Goal: Task Accomplishment & Management: Manage account settings

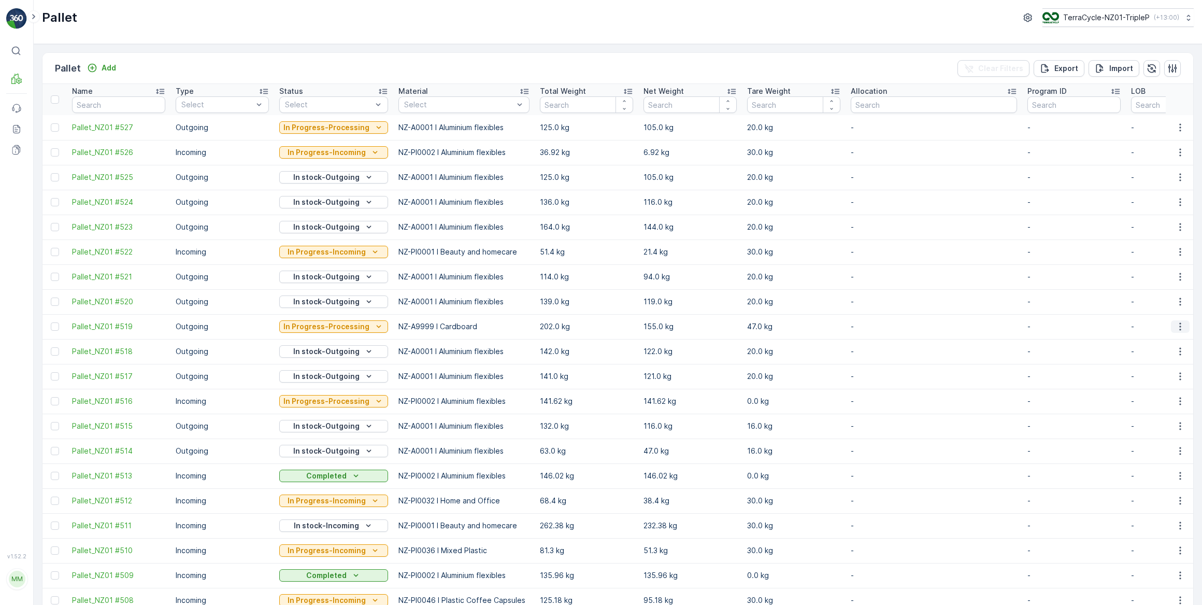
click at [1178, 324] on icon "button" at bounding box center [1180, 326] width 10 height 10
click at [1156, 386] on span "Update Weight" at bounding box center [1164, 385] width 53 height 10
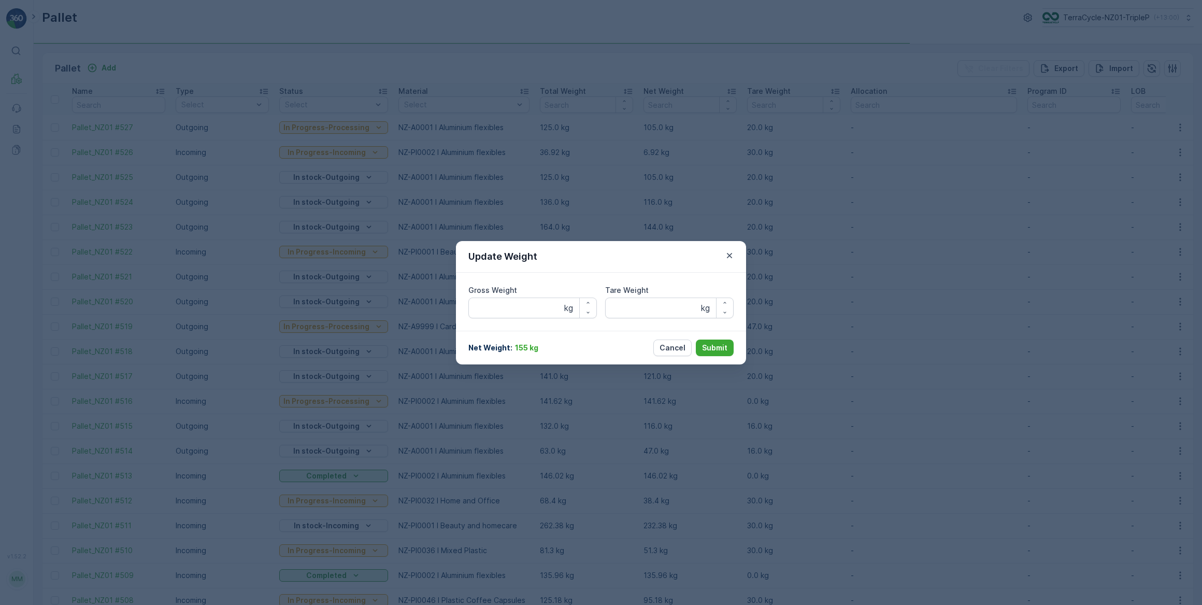
type Weight "202"
type Weight "47"
drag, startPoint x: 496, startPoint y: 308, endPoint x: 502, endPoint y: 309, distance: 6.2
click at [497, 308] on Weight "202" at bounding box center [533, 307] width 129 height 21
type Weight "298"
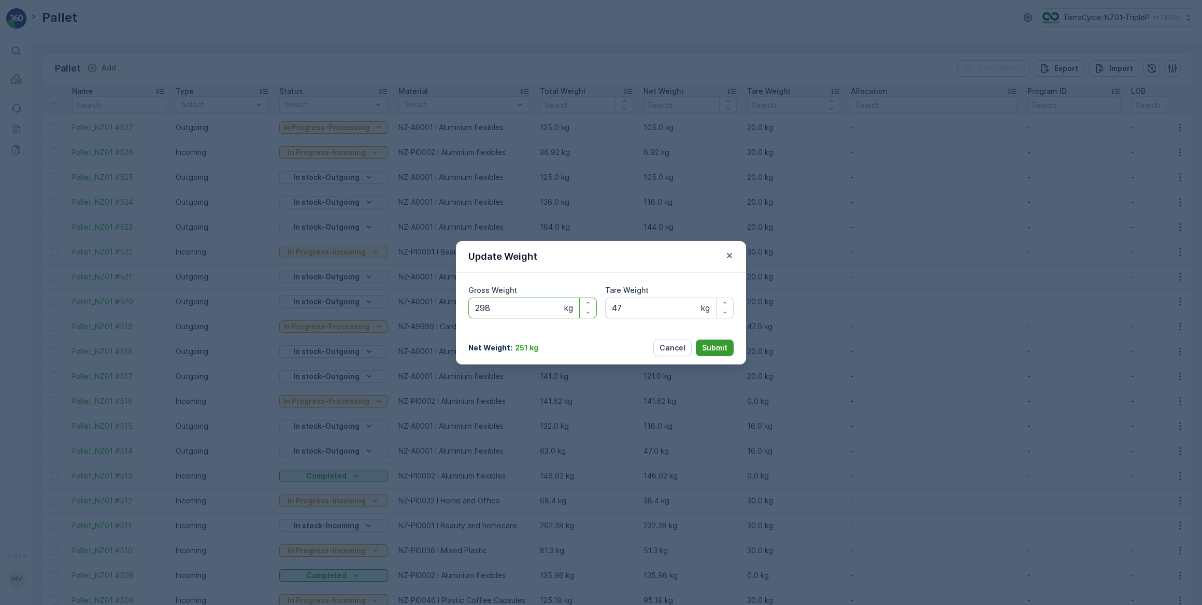
click at [715, 347] on p "Submit" at bounding box center [714, 348] width 25 height 10
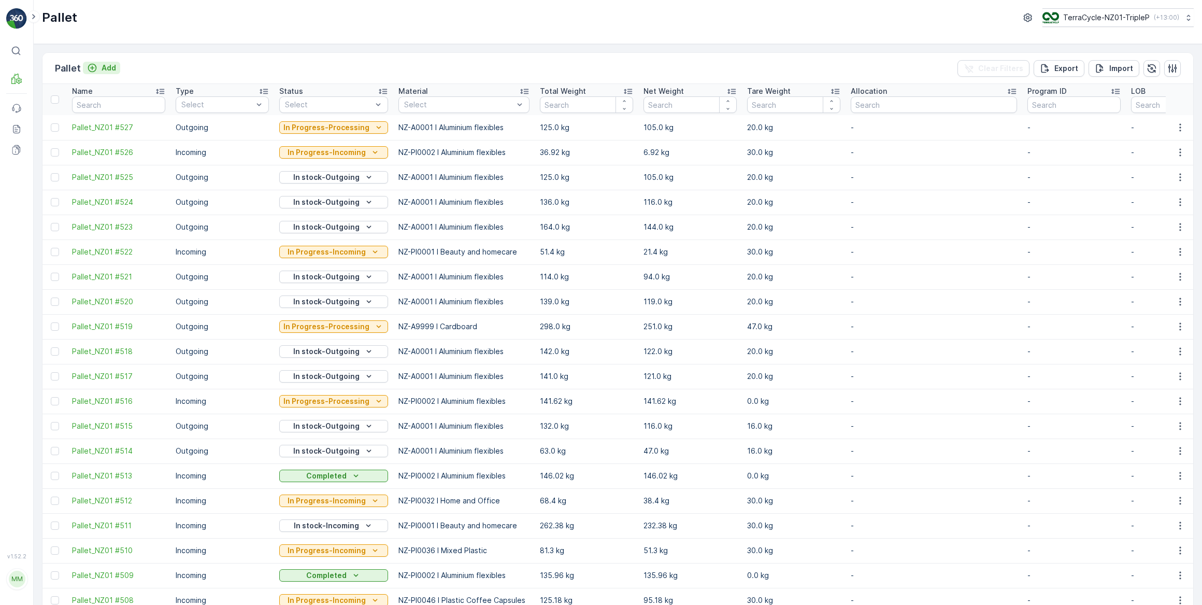
click at [108, 67] on p "Add" at bounding box center [109, 68] width 15 height 10
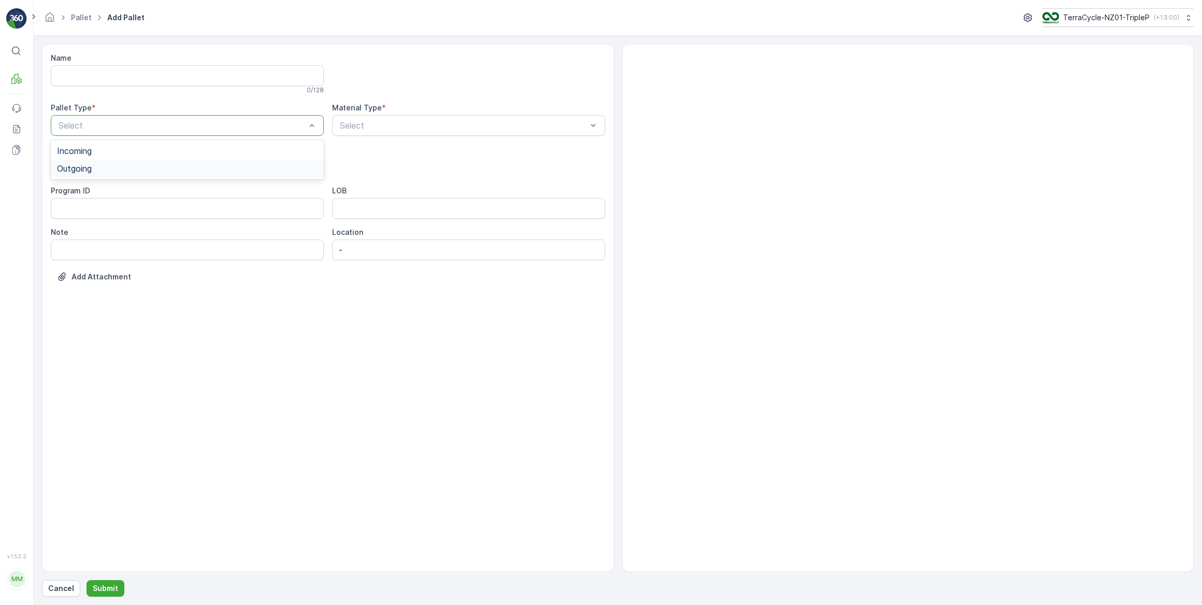
click at [86, 170] on span "Outgoing" at bounding box center [74, 168] width 35 height 9
click at [67, 228] on span "Bale" at bounding box center [65, 227] width 17 height 9
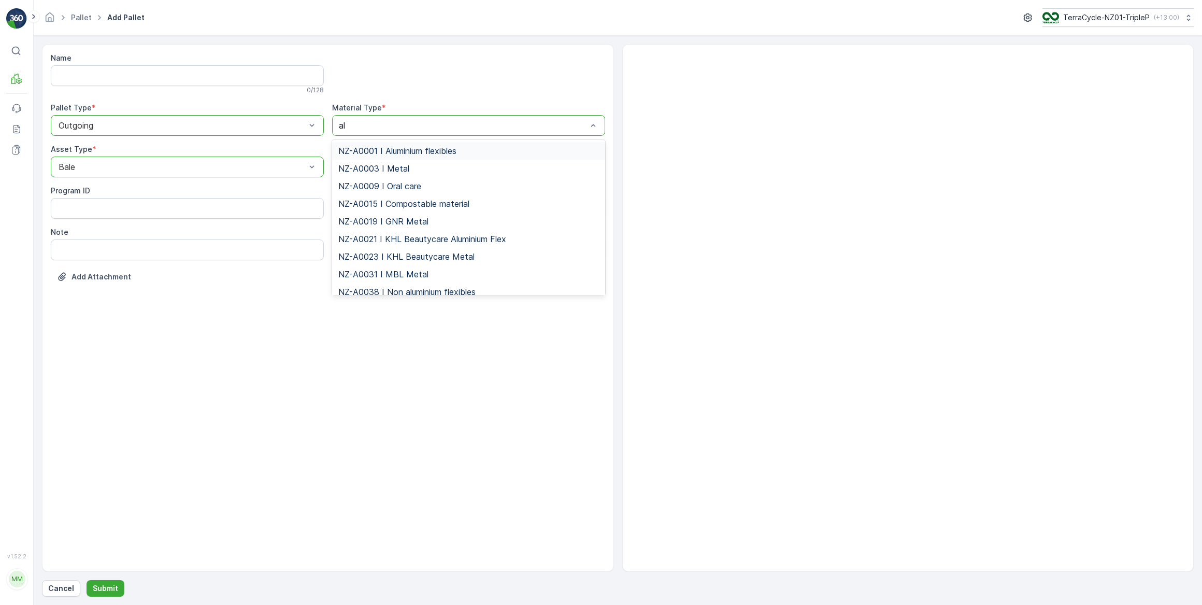
type input "alu"
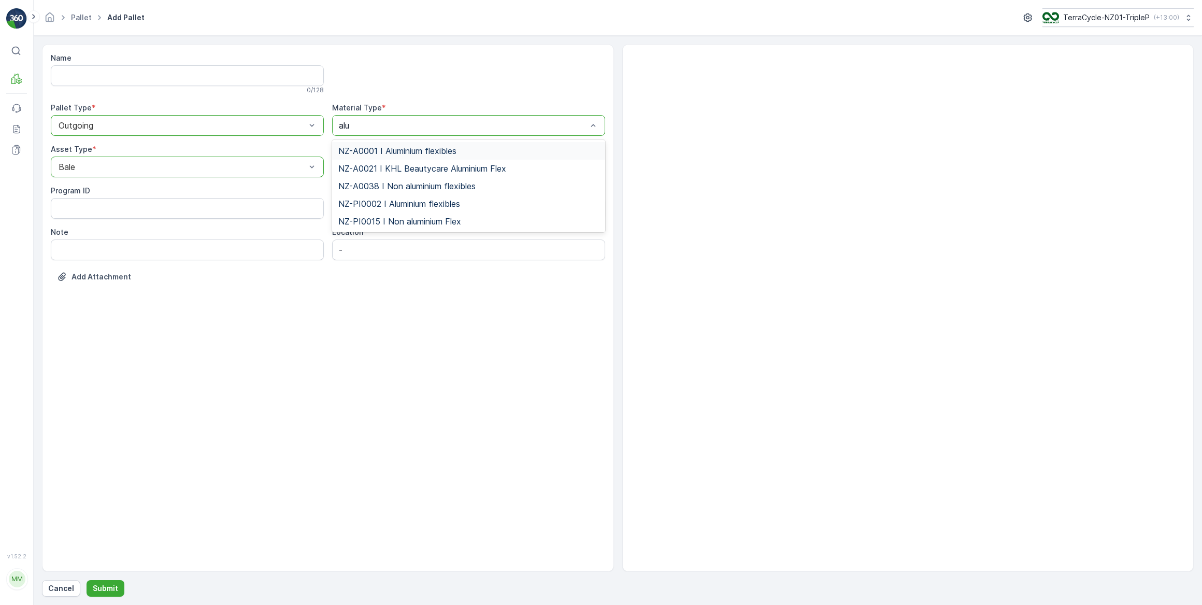
click at [398, 150] on span "NZ-A0001 I Aluminium flexibles" at bounding box center [397, 150] width 118 height 9
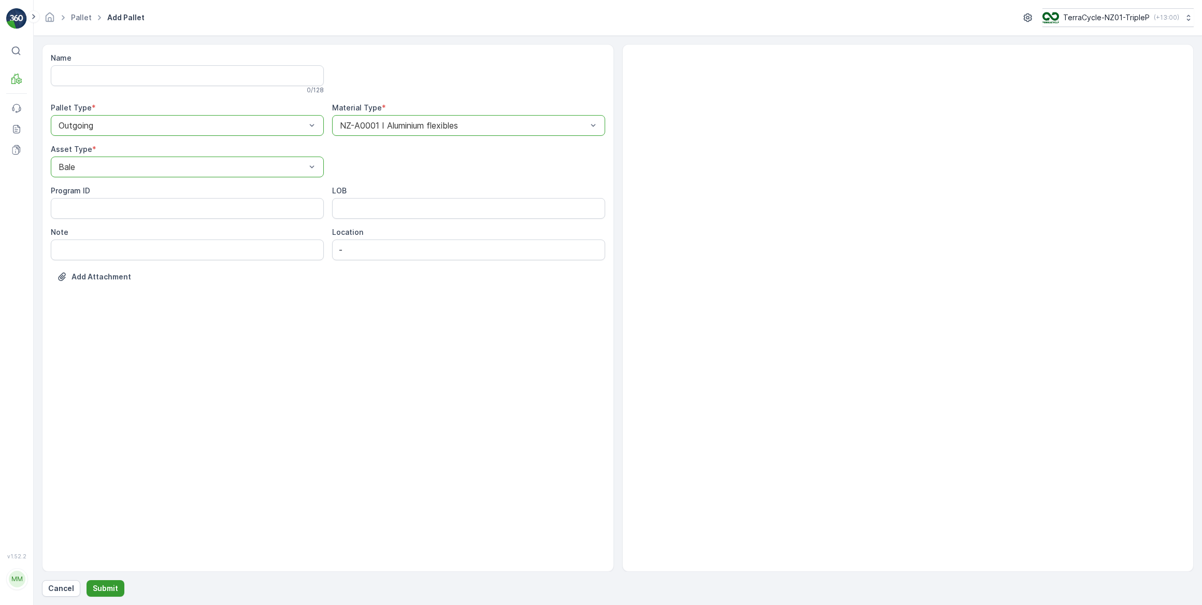
click at [108, 589] on p "Submit" at bounding box center [105, 588] width 25 height 10
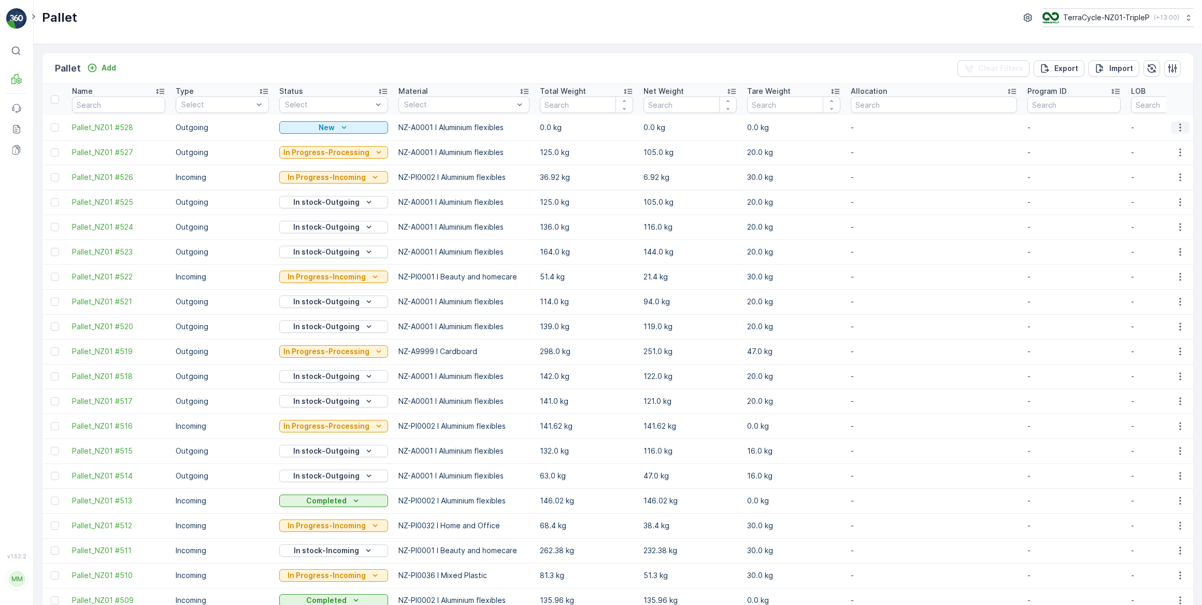
click at [1178, 128] on icon "button" at bounding box center [1180, 127] width 10 height 10
click at [1151, 187] on span "Update Weight" at bounding box center [1164, 186] width 53 height 10
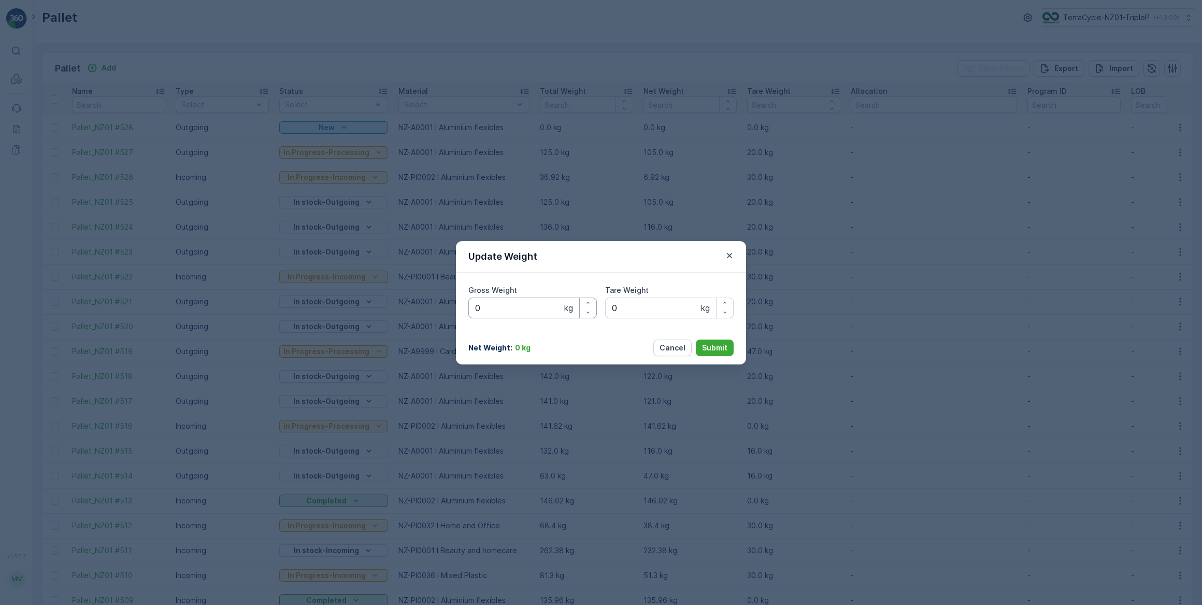
drag, startPoint x: 534, startPoint y: 305, endPoint x: 605, endPoint y: 251, distance: 89.9
click at [540, 301] on Weight "0" at bounding box center [533, 307] width 129 height 21
type Weight "0116"
drag, startPoint x: 651, startPoint y: 302, endPoint x: 661, endPoint y: 284, distance: 20.9
click at [653, 299] on Weight "0" at bounding box center [669, 307] width 129 height 21
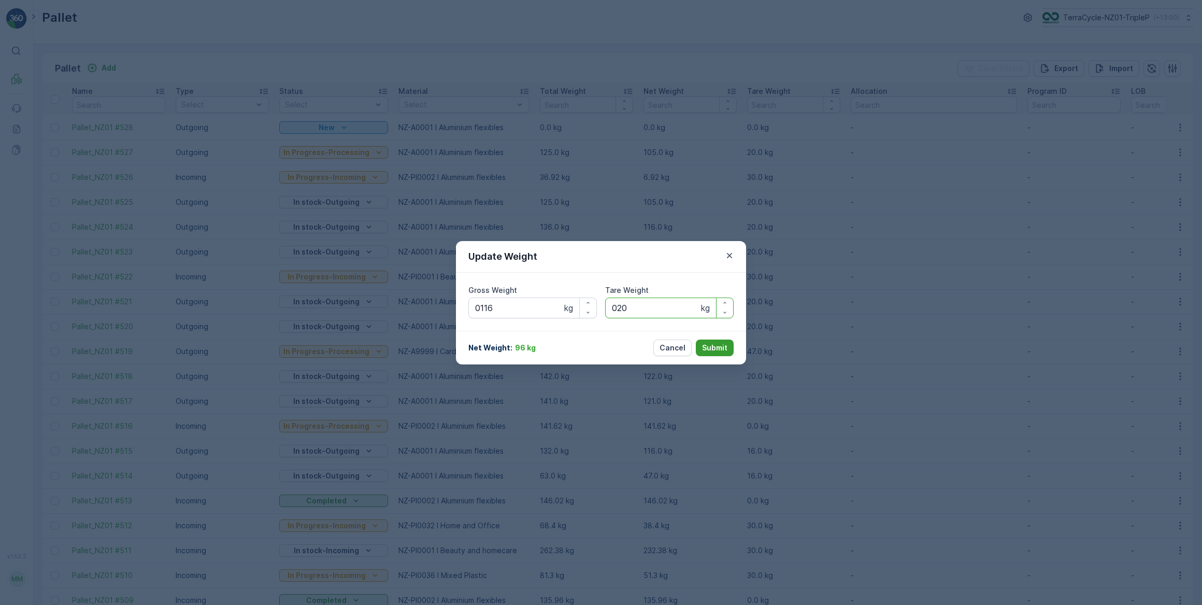
type Weight "020"
click at [717, 347] on p "Submit" at bounding box center [714, 348] width 25 height 10
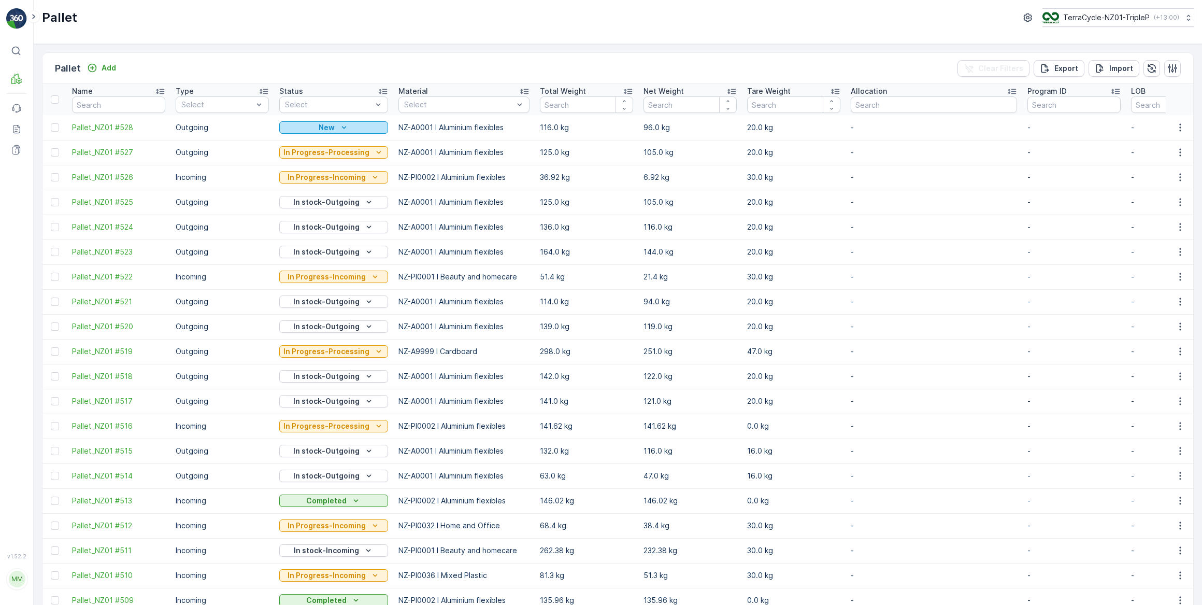
click at [325, 129] on p "New" at bounding box center [327, 127] width 16 height 10
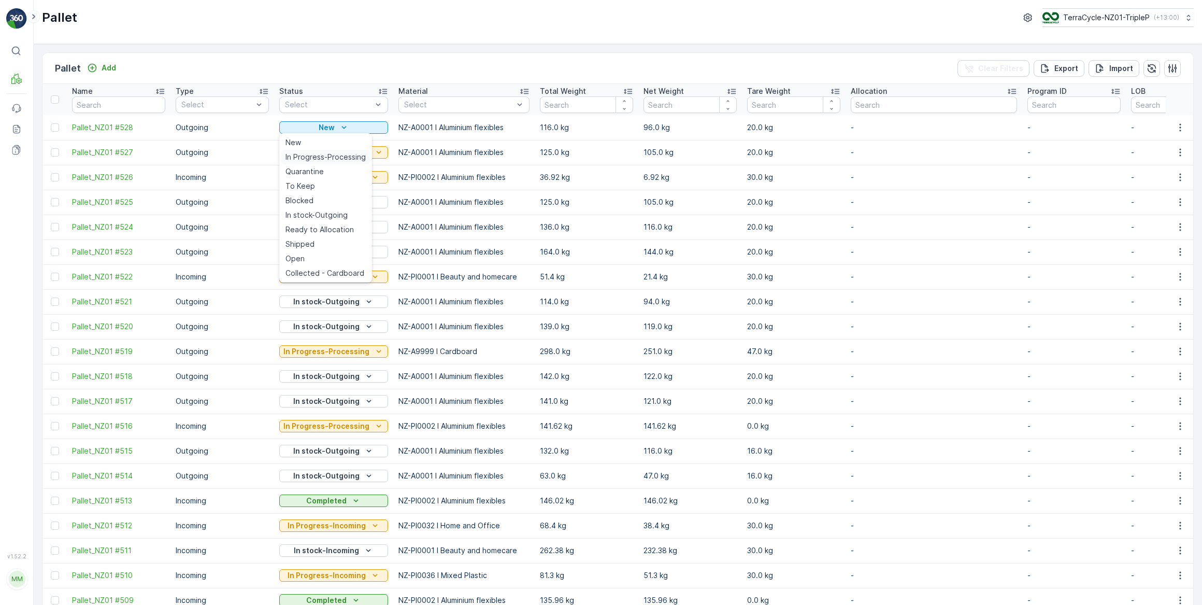
click at [328, 157] on span "In Progress-Processing" at bounding box center [326, 157] width 80 height 10
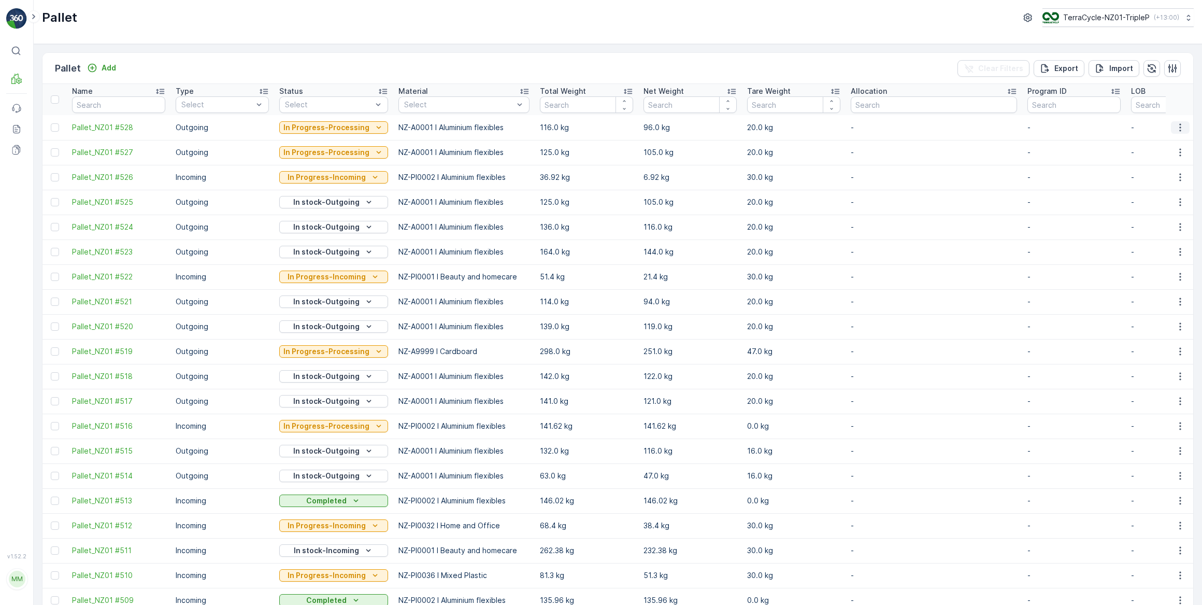
click at [1179, 129] on icon "button" at bounding box center [1180, 127] width 10 height 10
click at [1158, 200] on span "Print QR" at bounding box center [1152, 200] width 29 height 10
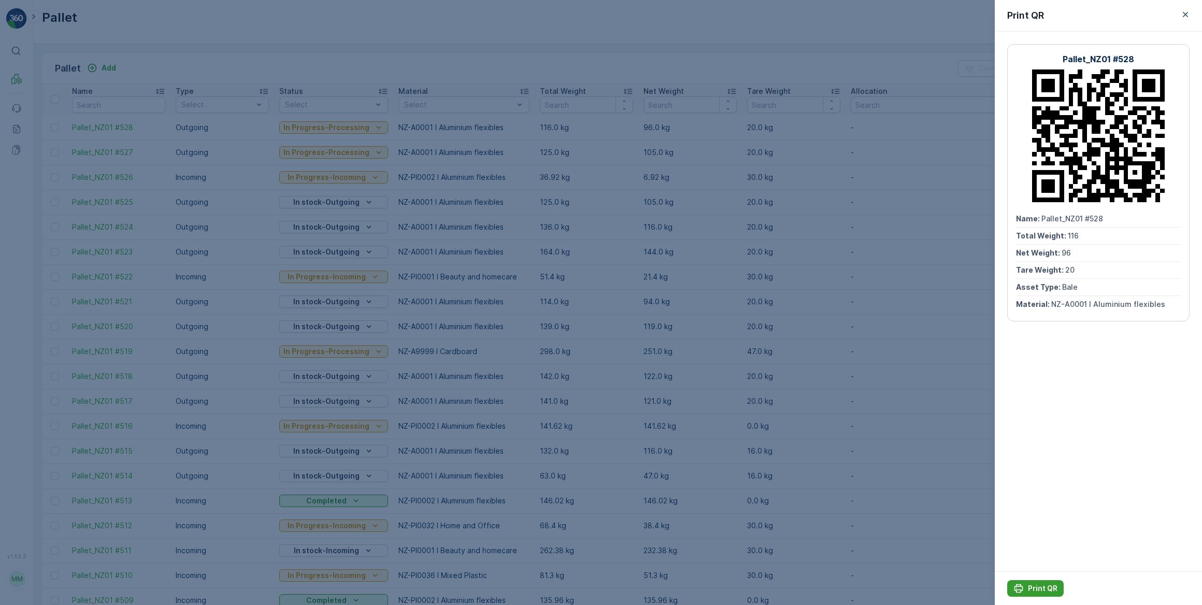
click at [1036, 589] on p "Print QR" at bounding box center [1043, 588] width 30 height 10
click at [1186, 15] on icon "button" at bounding box center [1185, 14] width 5 height 5
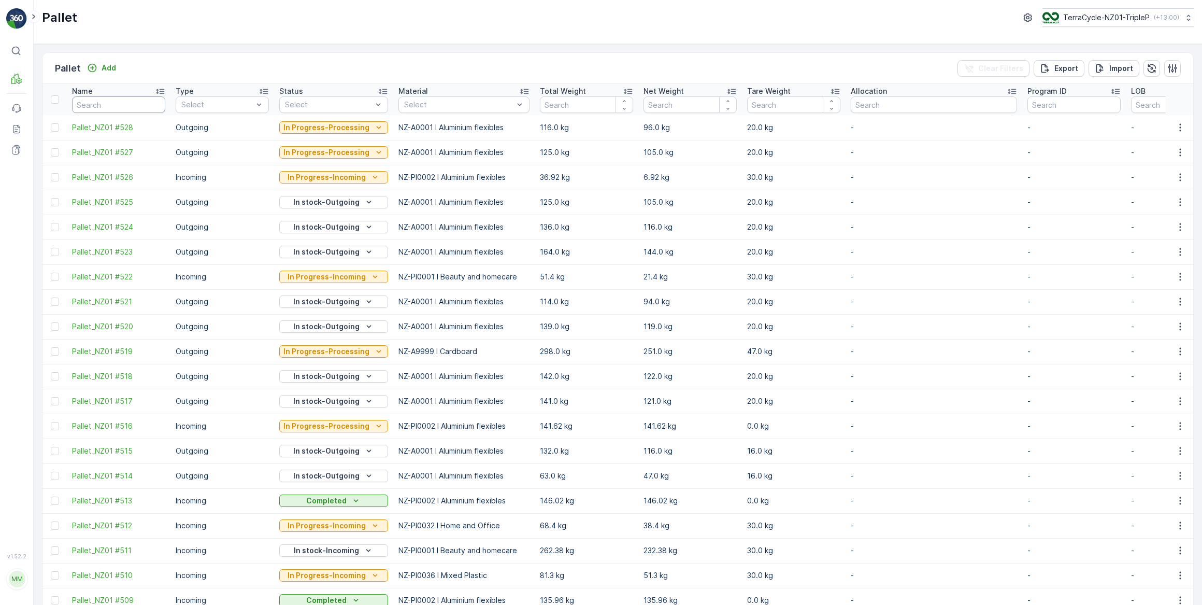
drag, startPoint x: 120, startPoint y: 99, endPoint x: 125, endPoint y: 97, distance: 5.9
click at [124, 98] on input "text" at bounding box center [118, 104] width 93 height 17
type input "486"
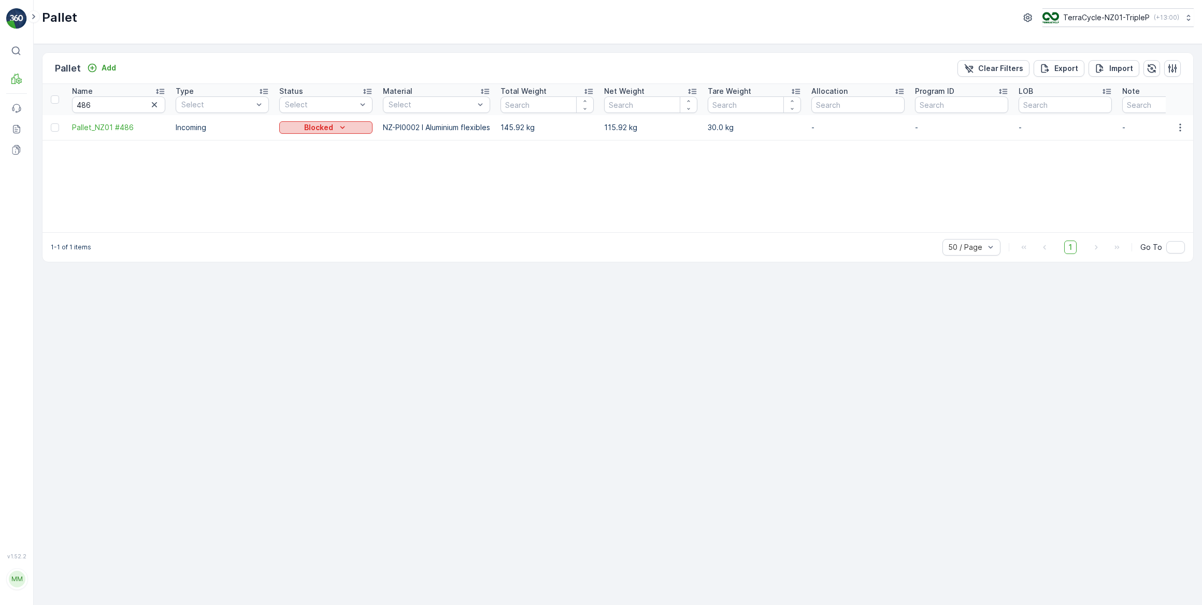
click at [321, 125] on p "Blocked" at bounding box center [318, 127] width 29 height 10
click at [322, 172] on span "In stock-Incoming" at bounding box center [316, 171] width 60 height 10
click at [155, 105] on icon "button" at bounding box center [154, 104] width 5 height 5
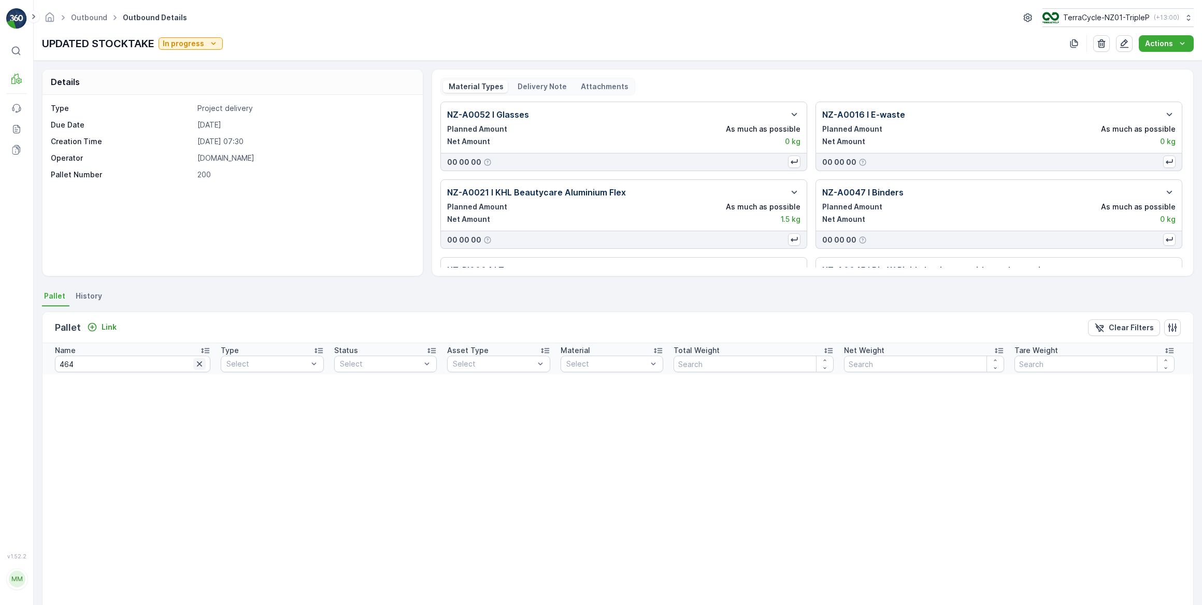
click at [197, 363] on icon "button" at bounding box center [199, 363] width 5 height 5
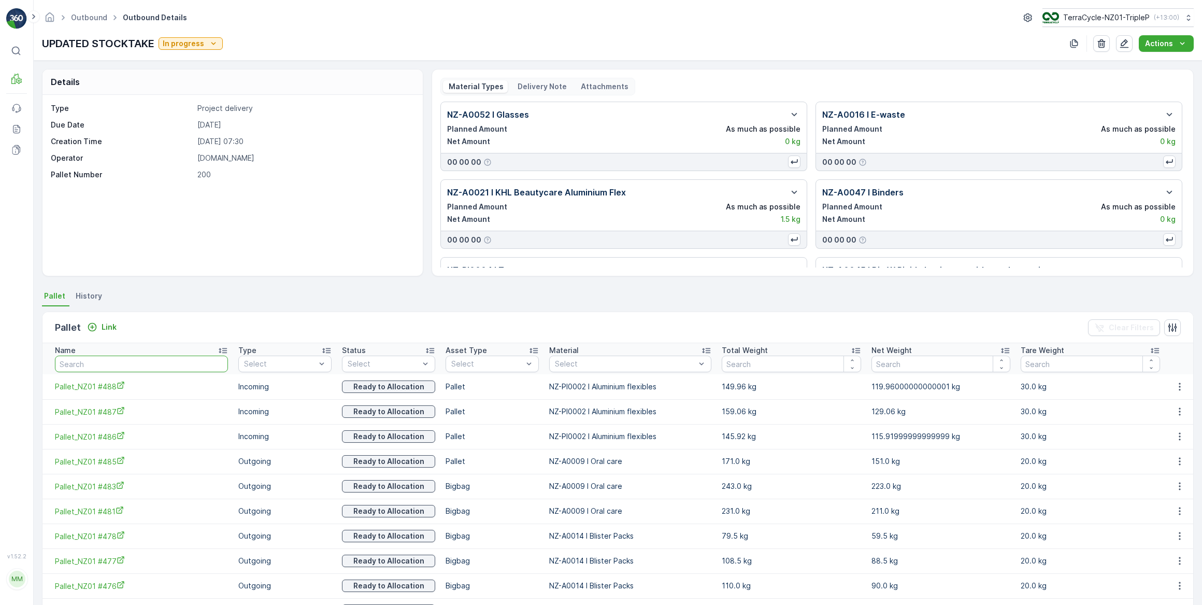
drag, startPoint x: 115, startPoint y: 357, endPoint x: 123, endPoint y: 332, distance: 26.7
click at [117, 352] on th "Name" at bounding box center [137, 358] width 191 height 31
type input "486"
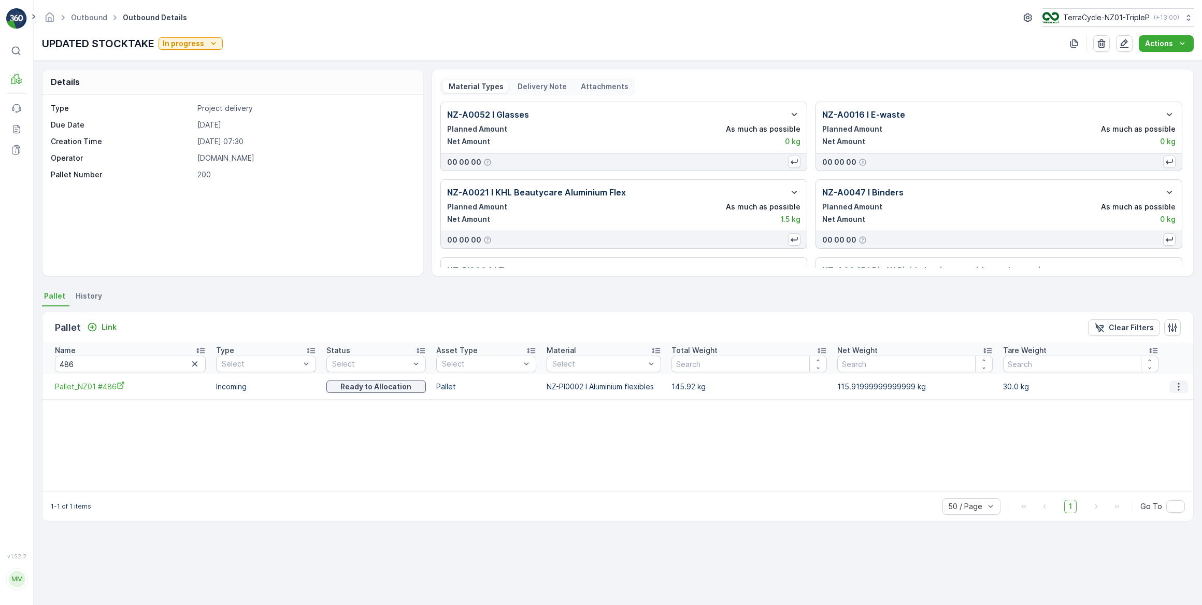
click at [1179, 387] on icon "button" at bounding box center [1180, 386] width 2 height 8
click at [1168, 421] on span "Unlink Pallet" at bounding box center [1159, 421] width 42 height 10
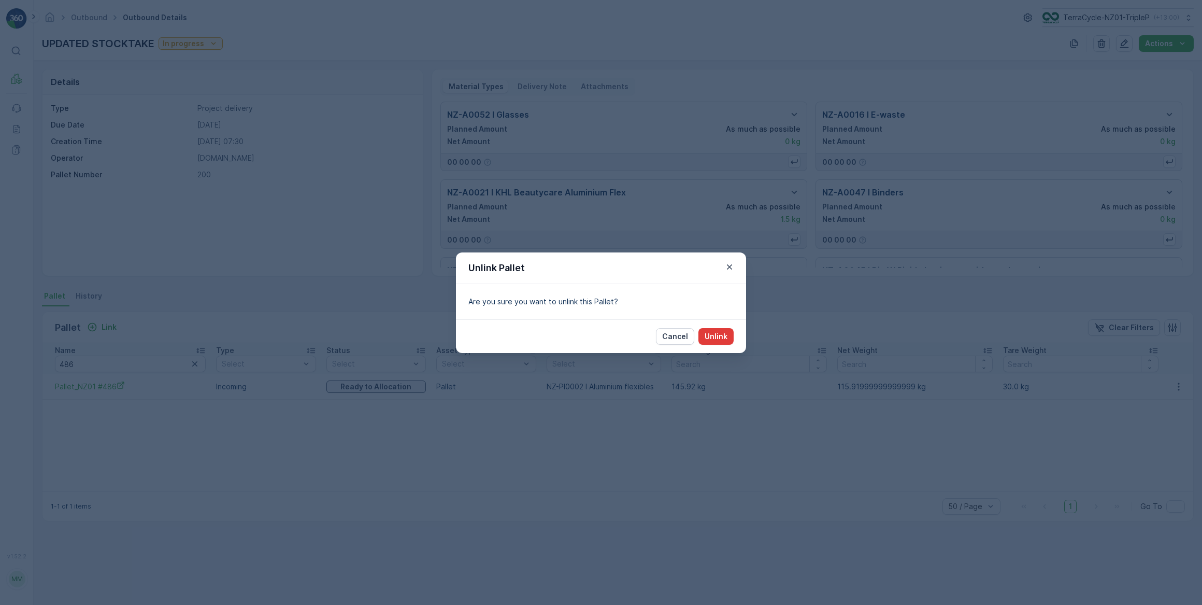
click at [714, 337] on p "Unlink" at bounding box center [716, 336] width 23 height 10
